Goal: Information Seeking & Learning: Learn about a topic

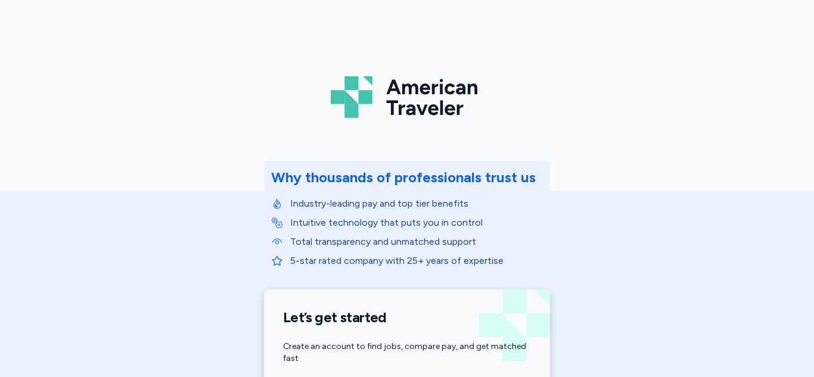
click at [139, 154] on div "American Traveler Why thousands of professionals trust us Industry-leading pay …" at bounding box center [407, 267] width 814 height 535
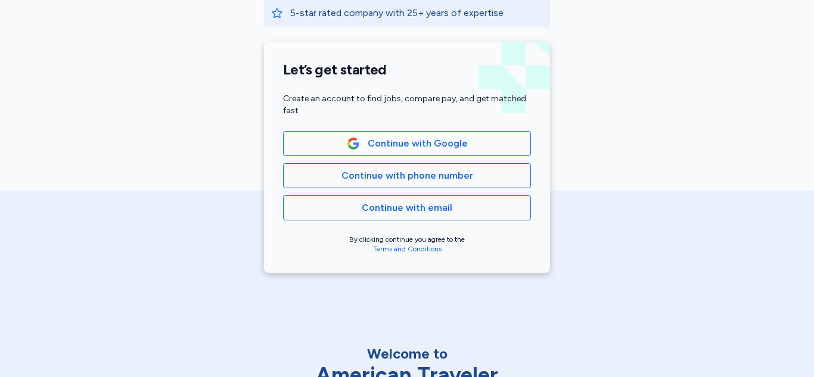
scroll to position [244, 0]
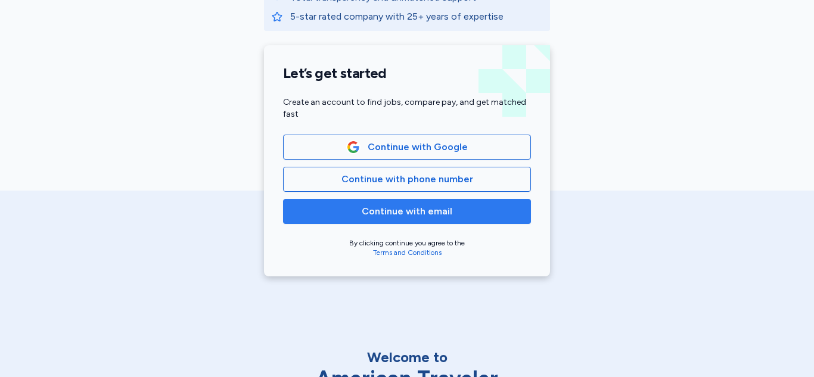
click at [379, 210] on span "Continue with email" at bounding box center [407, 211] width 91 height 14
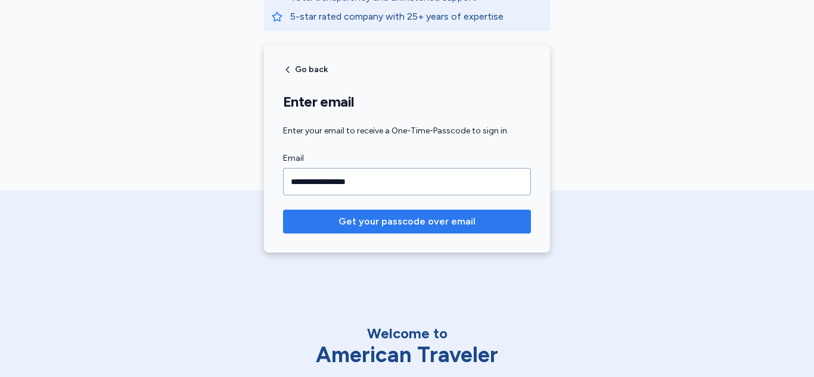
type input "**********"
click at [383, 223] on span "Get your passcode over email" at bounding box center [406, 222] width 137 height 14
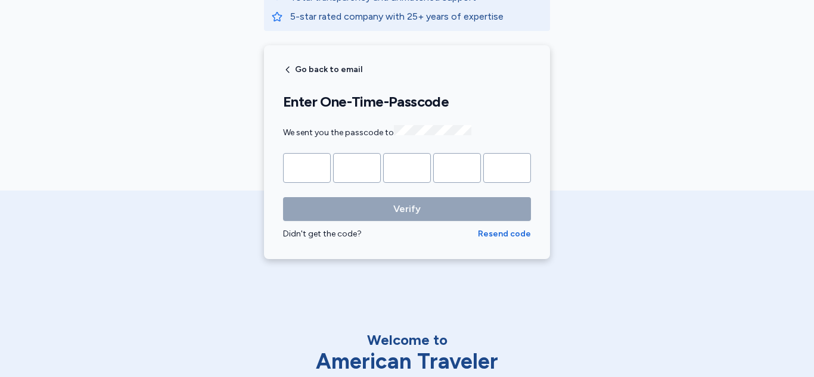
type input "*"
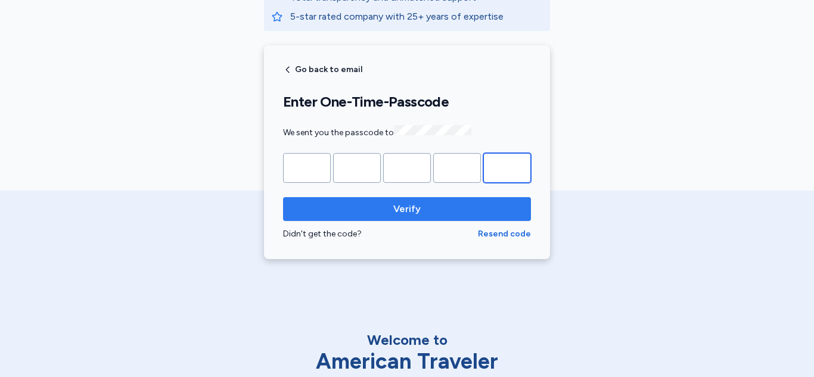
type input "*"
click at [424, 204] on span "Verify" at bounding box center [407, 209] width 229 height 14
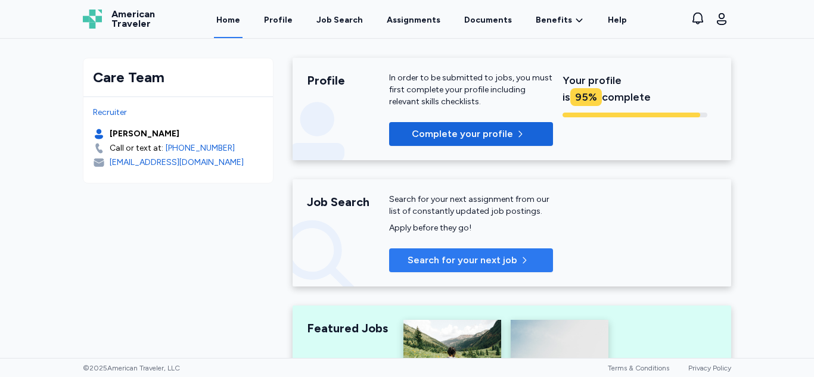
click at [435, 255] on span "Search for your next job" at bounding box center [463, 260] width 110 height 14
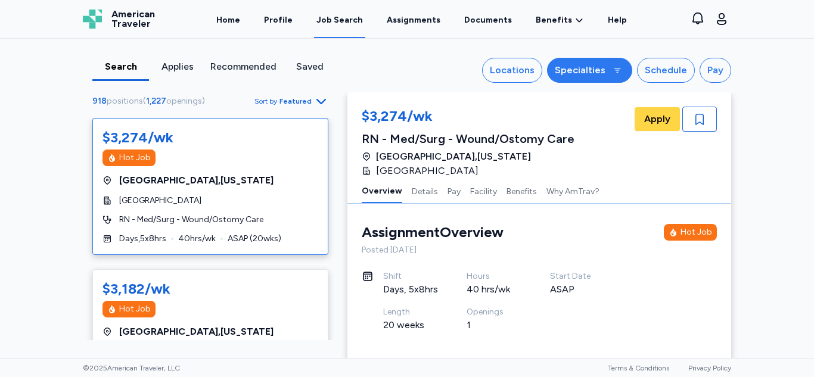
click at [578, 76] on div "Specialties" at bounding box center [580, 70] width 51 height 14
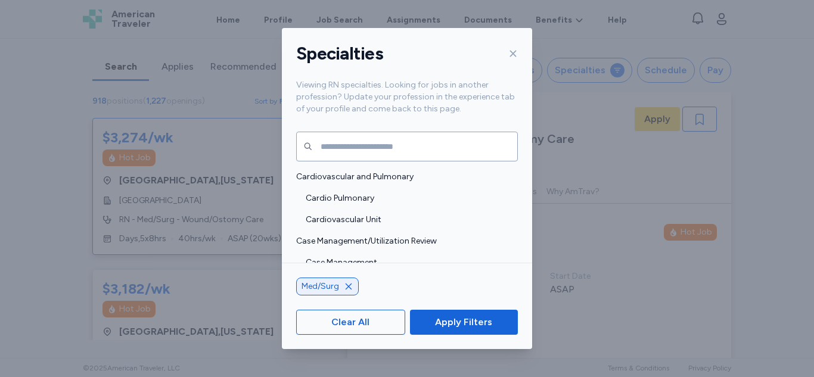
click at [356, 291] on div "Med/Surg" at bounding box center [327, 287] width 63 height 18
click at [348, 290] on icon "button" at bounding box center [349, 287] width 10 height 10
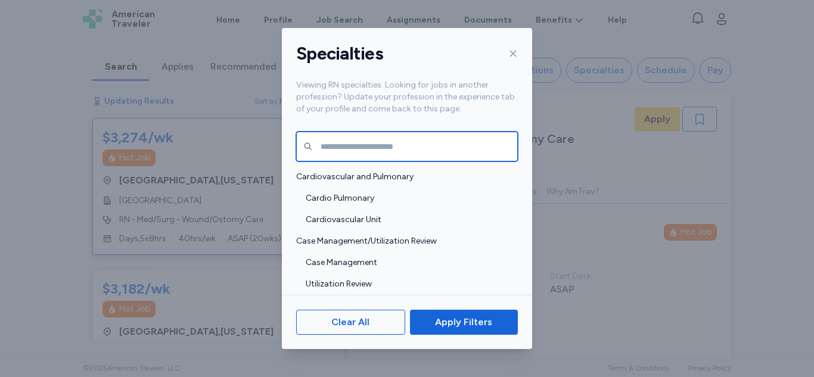
click at [377, 153] on input "text" at bounding box center [407, 147] width 222 height 30
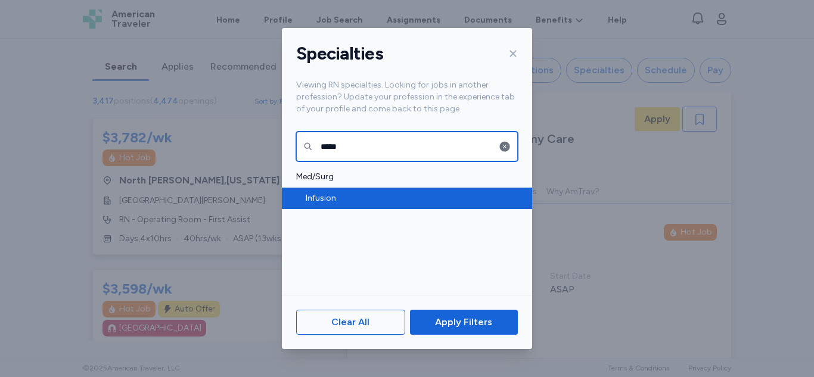
type input "*****"
click at [328, 193] on span "Infusion" at bounding box center [408, 198] width 205 height 12
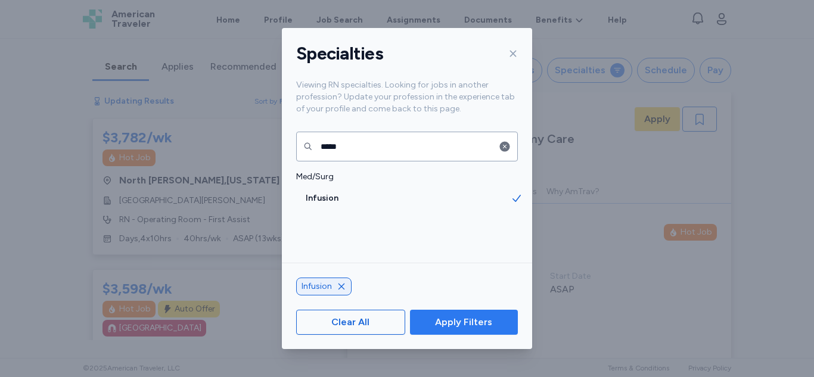
click at [452, 316] on span "Apply Filters" at bounding box center [463, 322] width 57 height 14
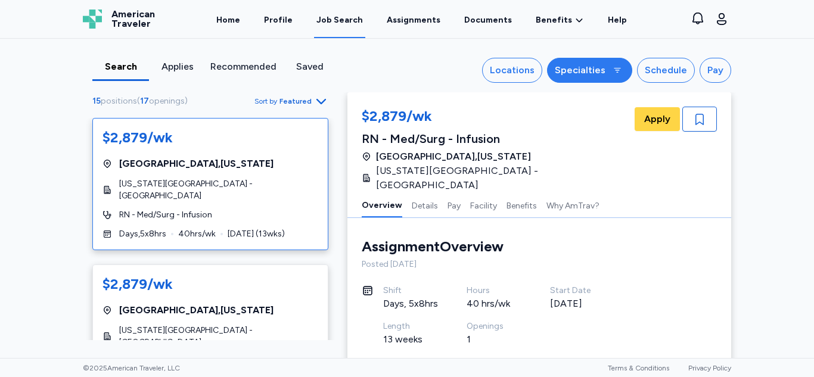
click at [574, 76] on div "Specialties" at bounding box center [580, 70] width 51 height 14
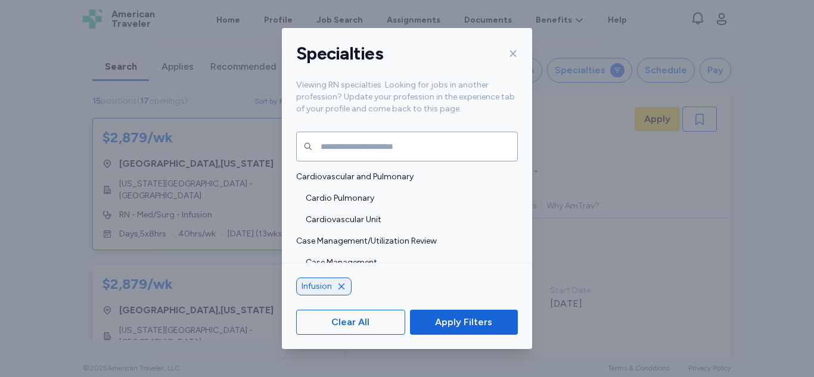
click at [341, 288] on icon "button" at bounding box center [342, 287] width 10 height 10
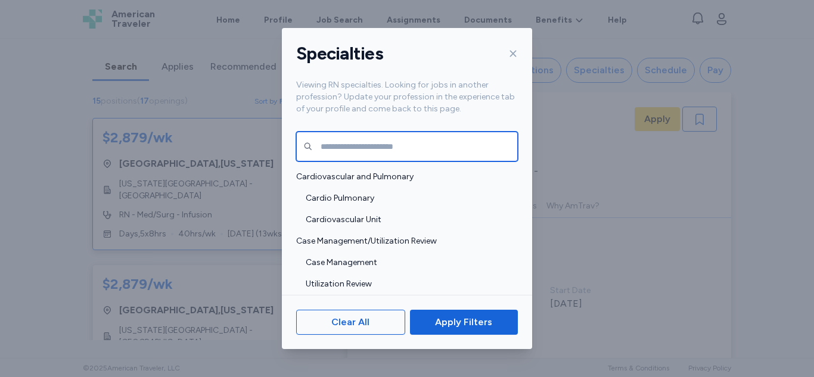
click at [375, 143] on input "text" at bounding box center [407, 147] width 222 height 30
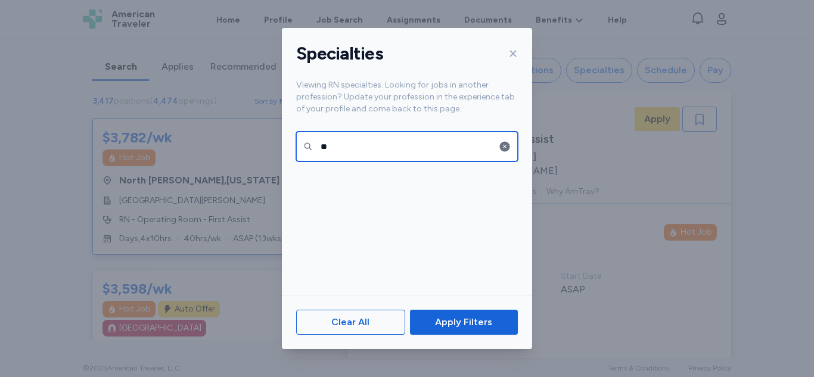
type input "*"
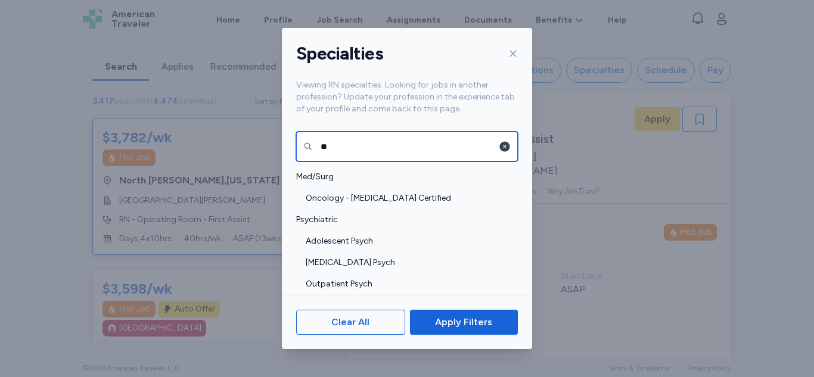
type input "**"
click at [506, 147] on icon "button" at bounding box center [505, 147] width 10 height 10
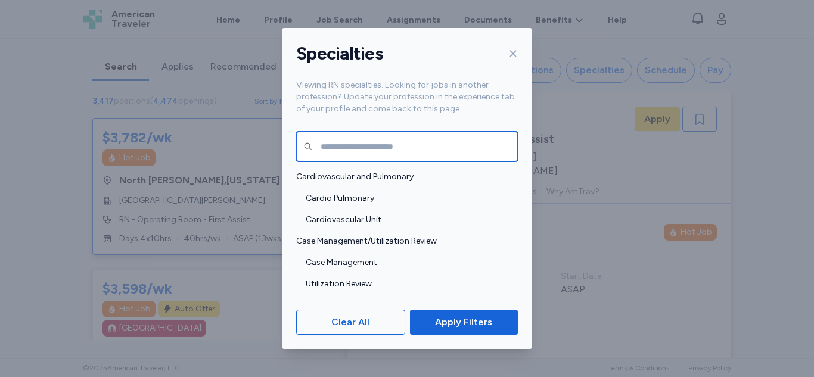
click at [455, 139] on input "text" at bounding box center [407, 147] width 222 height 30
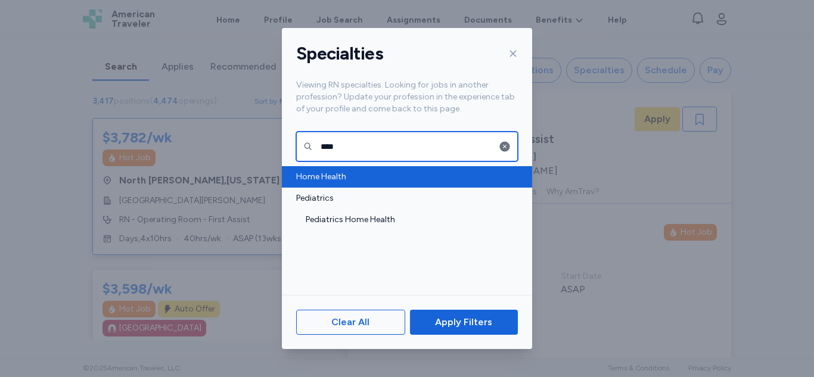
type input "****"
click at [314, 179] on span "Home Health" at bounding box center [403, 177] width 215 height 12
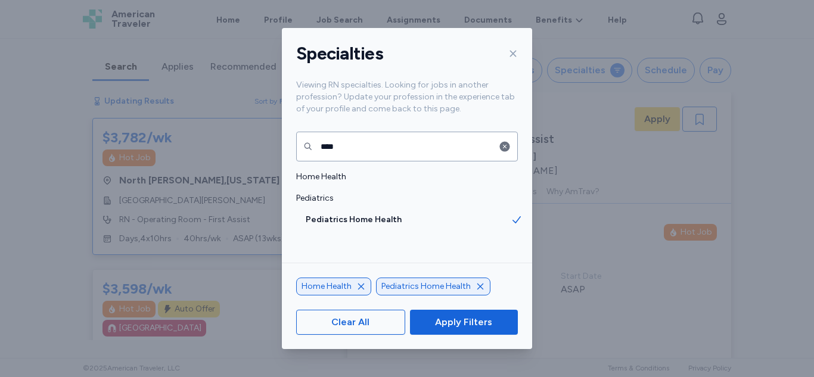
click at [483, 287] on div "Pediatrics Home Health" at bounding box center [433, 287] width 114 height 18
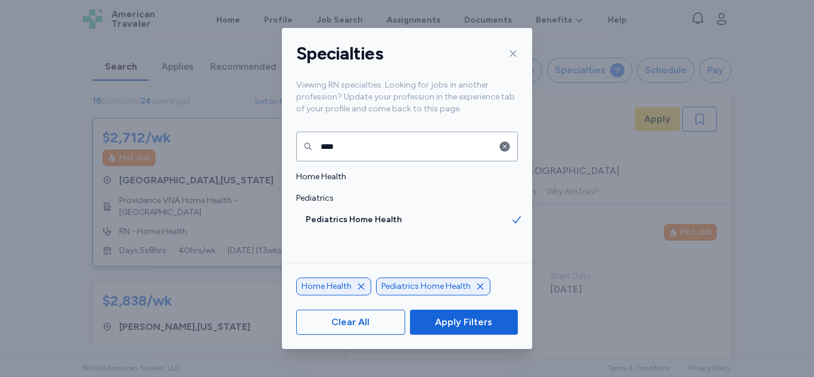
scroll to position [1, 0]
click at [479, 288] on icon "button" at bounding box center [481, 287] width 10 height 10
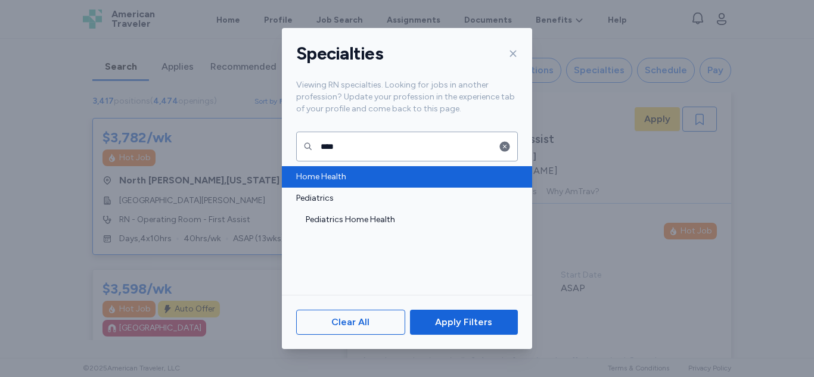
click at [346, 167] on div "Home Health" at bounding box center [407, 176] width 250 height 21
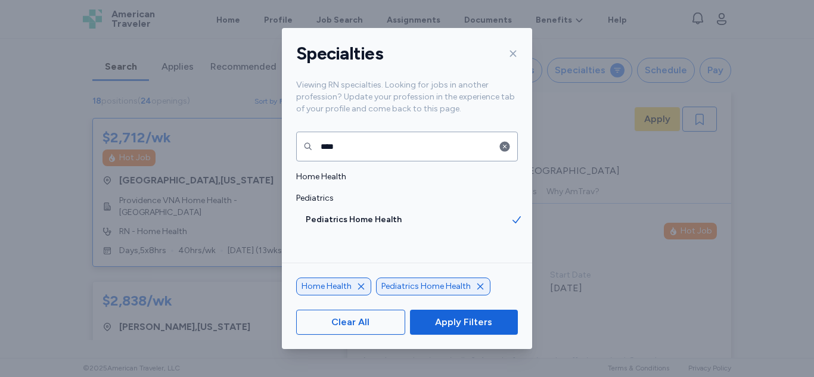
click at [478, 287] on icon "button" at bounding box center [481, 287] width 10 height 10
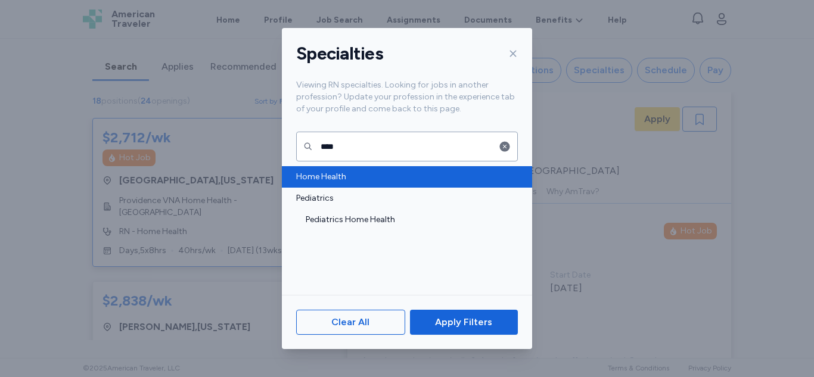
click at [346, 177] on span "Home Health" at bounding box center [403, 177] width 215 height 12
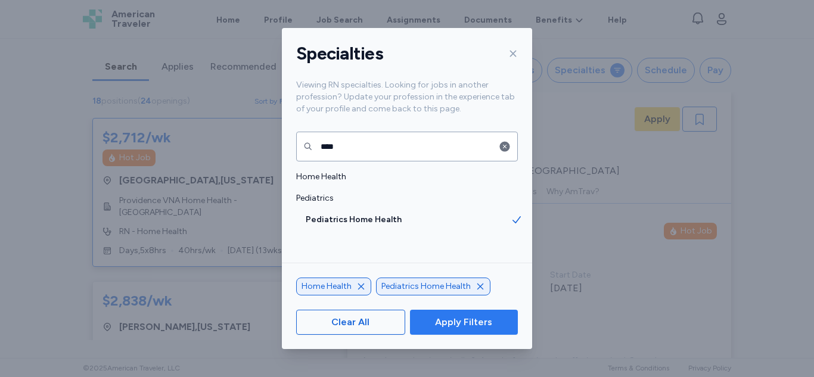
click at [443, 316] on span "Apply Filters" at bounding box center [463, 322] width 57 height 14
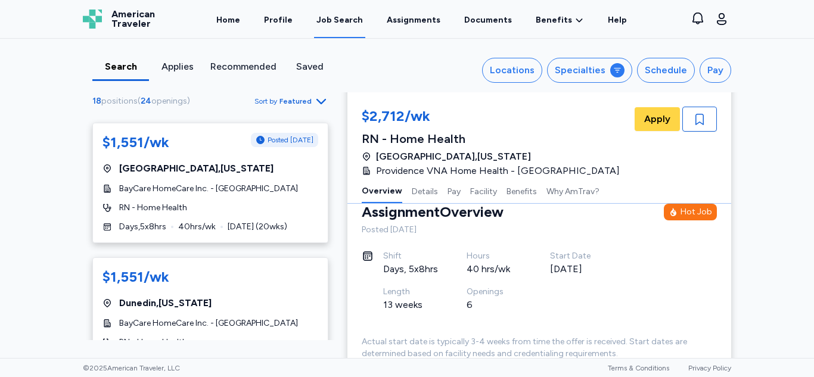
scroll to position [1693, 0]
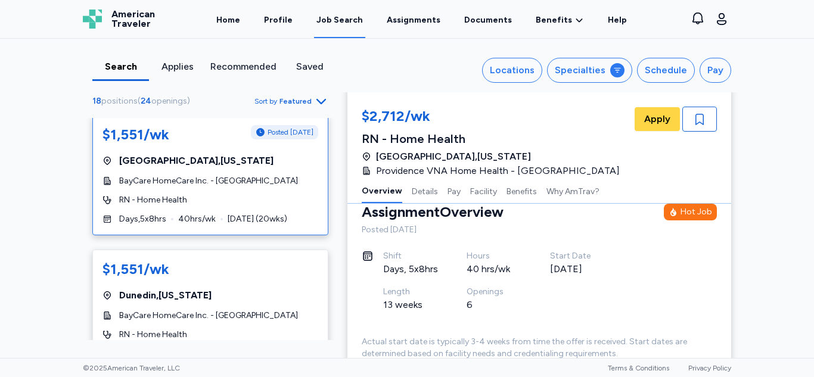
click at [265, 194] on div "RN - Home Health" at bounding box center [210, 200] width 216 height 12
